Goal: Communication & Community: Share content

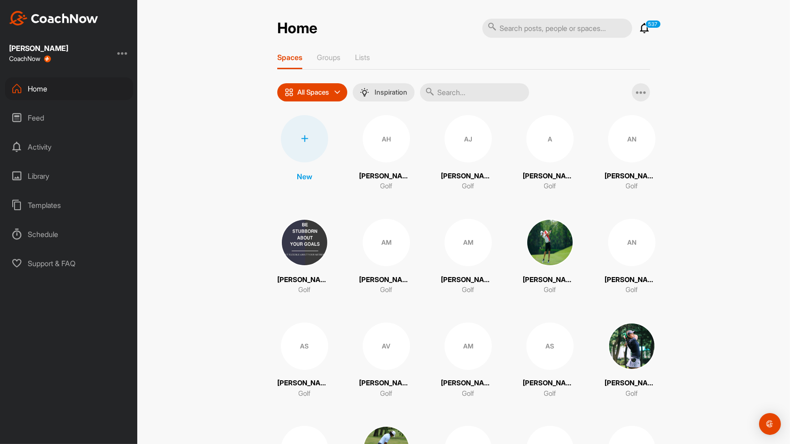
click at [470, 92] on input "text" at bounding box center [474, 92] width 109 height 18
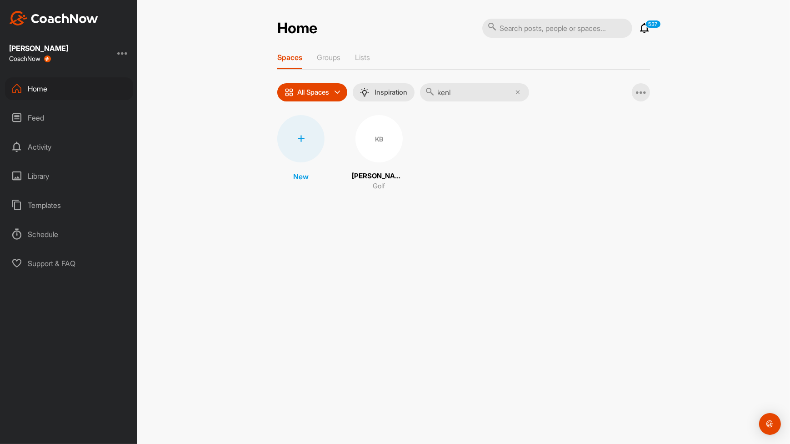
type input "kenl"
click at [386, 138] on div "KB" at bounding box center [378, 138] width 47 height 47
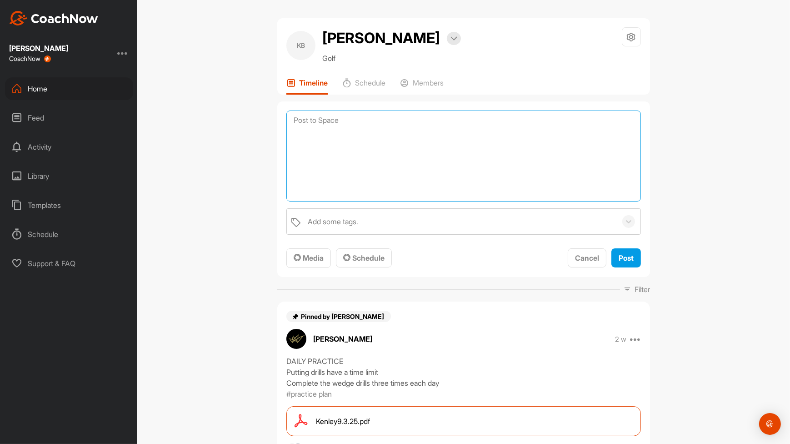
click at [353, 125] on textarea at bounding box center [463, 155] width 355 height 91
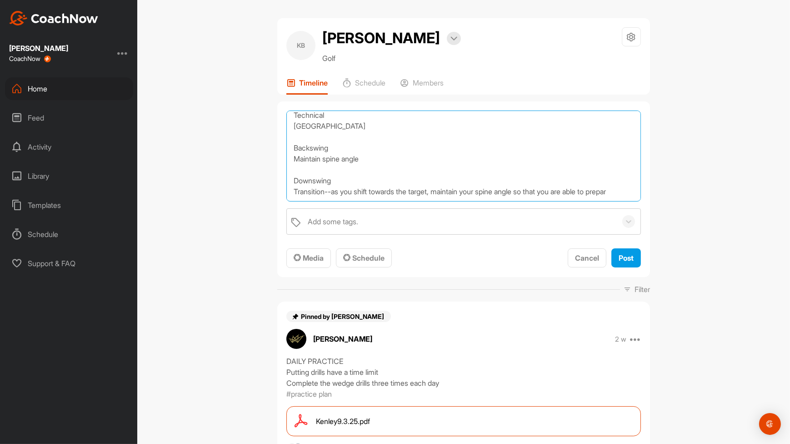
scroll to position [22, 0]
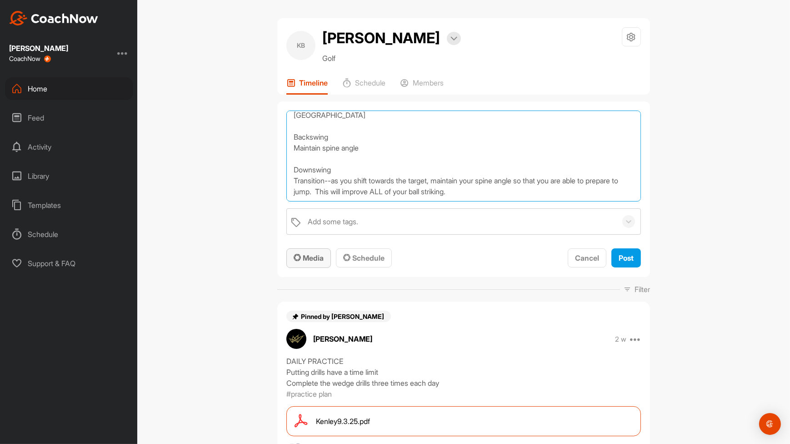
type textarea "Technical [GEOGRAPHIC_DATA] Backswing Maintain spine angle Downswing Transition…"
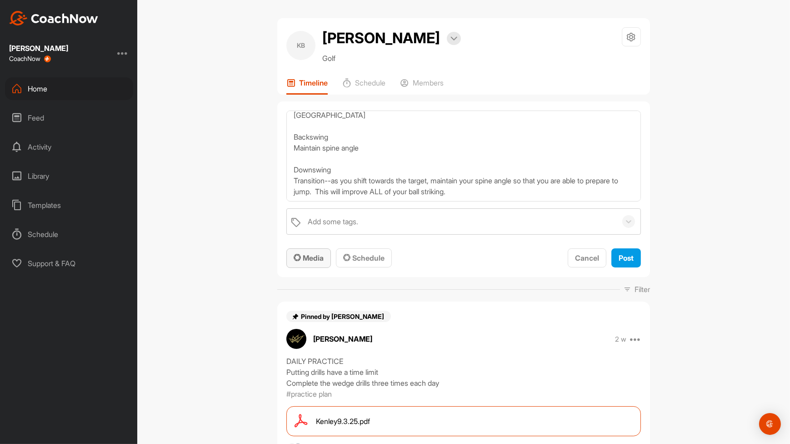
click at [301, 255] on span "Media" at bounding box center [309, 257] width 30 height 9
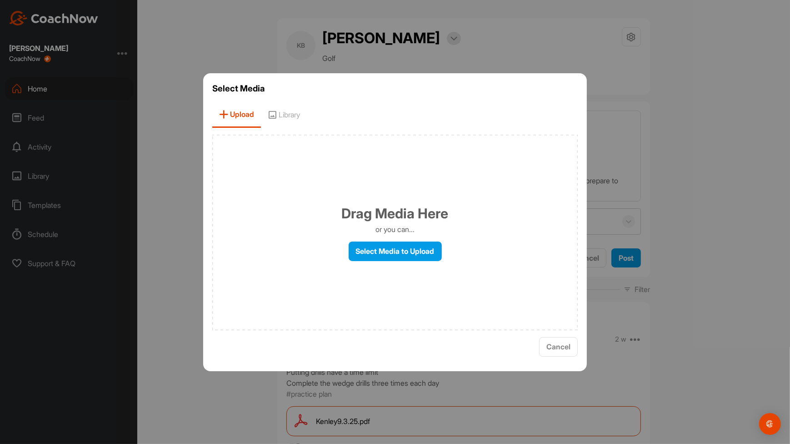
click at [390, 264] on div "Drag Media Here or you can... Select Media to Upload" at bounding box center [394, 232] width 365 height 195
click at [413, 255] on label "Select Media to Upload" at bounding box center [395, 251] width 93 height 20
click at [0, 0] on input "Select Media to Upload" at bounding box center [0, 0] width 0 height 0
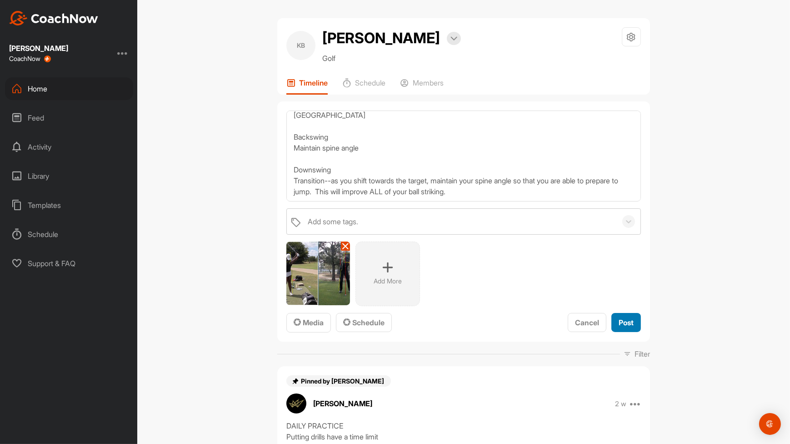
click at [628, 315] on button "Post" at bounding box center [626, 323] width 30 height 20
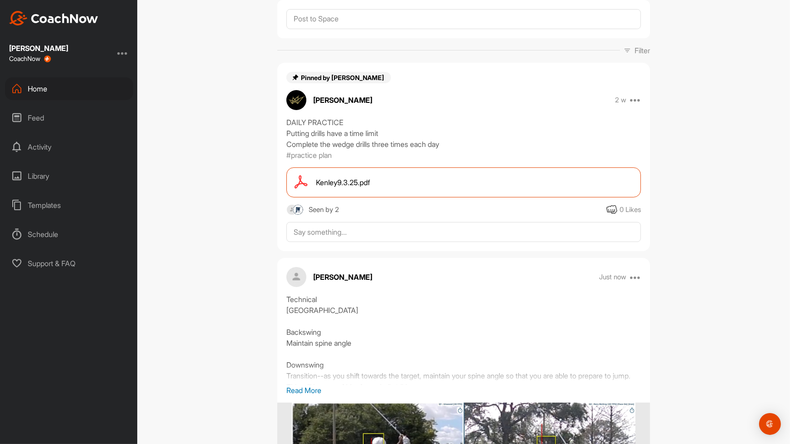
scroll to position [100, 0]
